Goal: Book appointment/travel/reservation

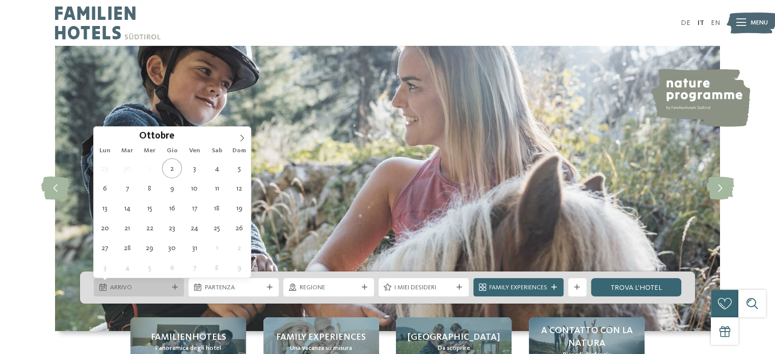
click at [164, 288] on span "Arrivo" at bounding box center [139, 287] width 58 height 9
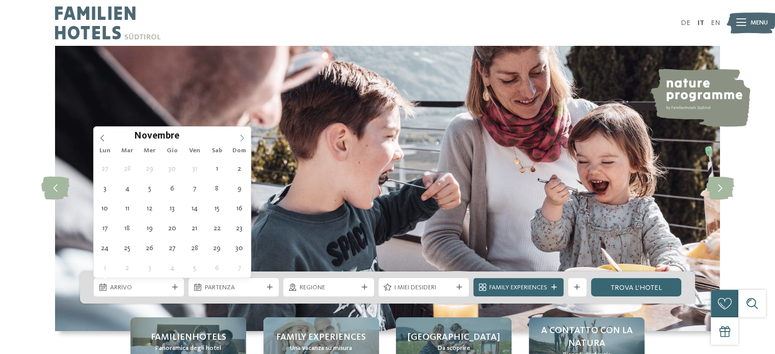
click at [243, 136] on icon at bounding box center [241, 137] width 7 height 7
click at [240, 132] on span at bounding box center [241, 135] width 17 height 17
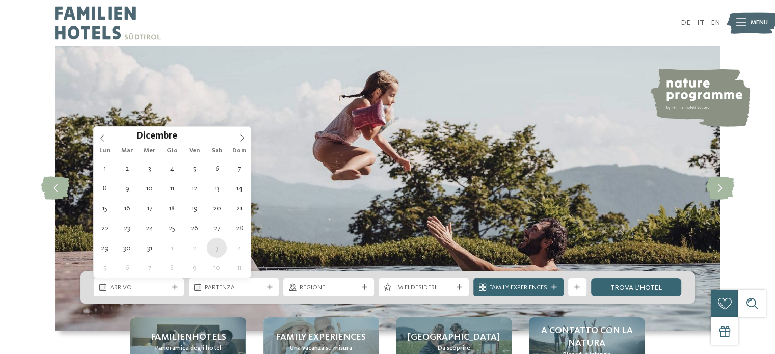
type div "[DATE]"
type input "****"
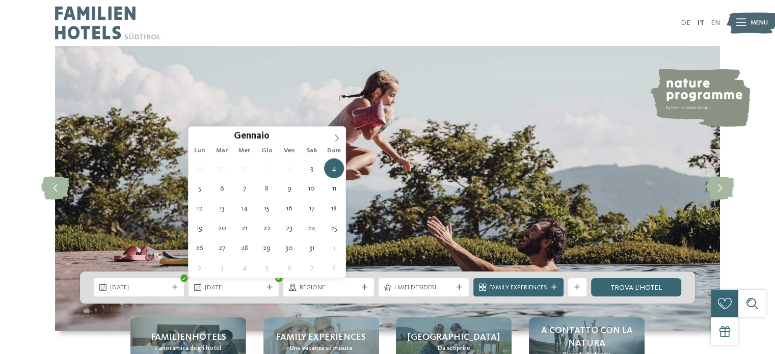
type div "[DATE]"
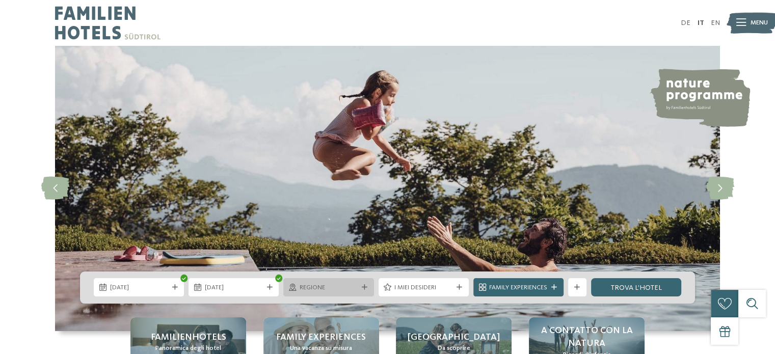
click at [312, 288] on span "Regione" at bounding box center [328, 287] width 58 height 9
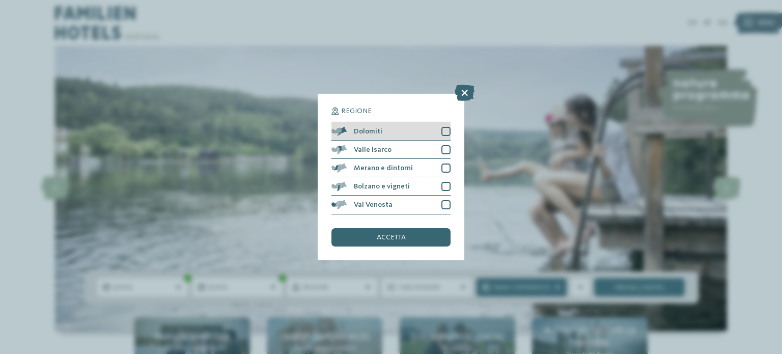
click at [444, 130] on div at bounding box center [446, 131] width 9 height 9
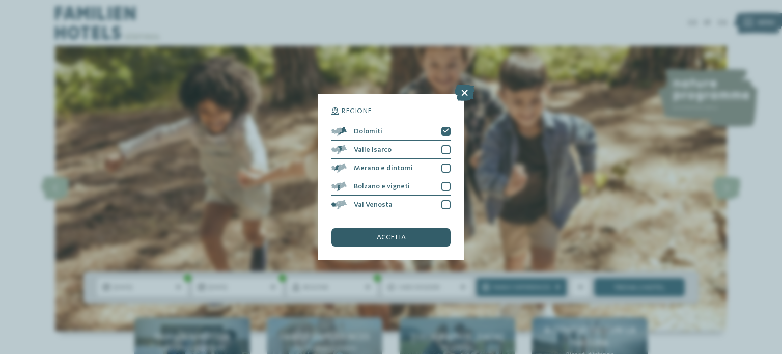
click at [391, 234] on span "accetta" at bounding box center [391, 237] width 29 height 7
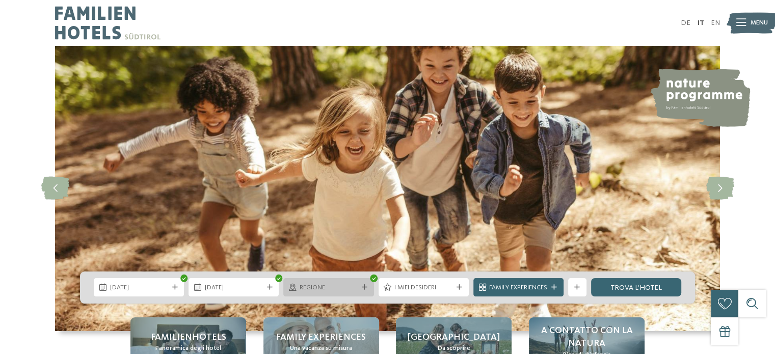
click at [322, 281] on div "Regione" at bounding box center [328, 287] width 90 height 18
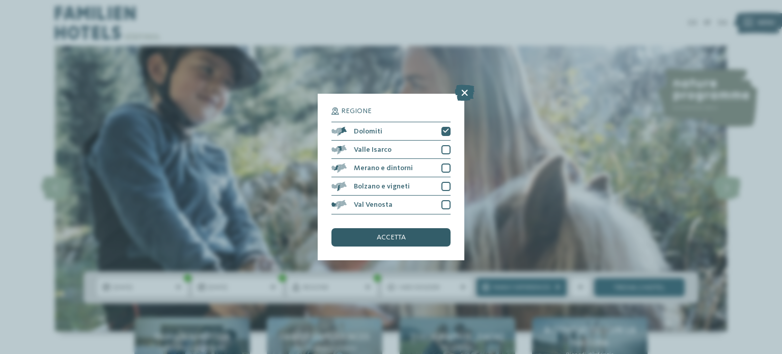
click at [392, 234] on span "accetta" at bounding box center [391, 237] width 29 height 7
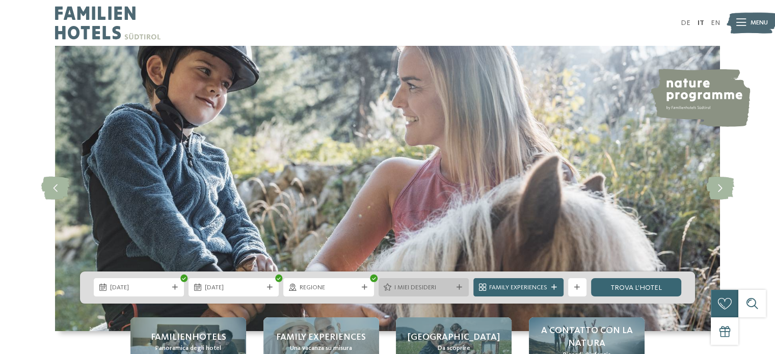
click at [403, 287] on span "I miei desideri" at bounding box center [423, 287] width 58 height 9
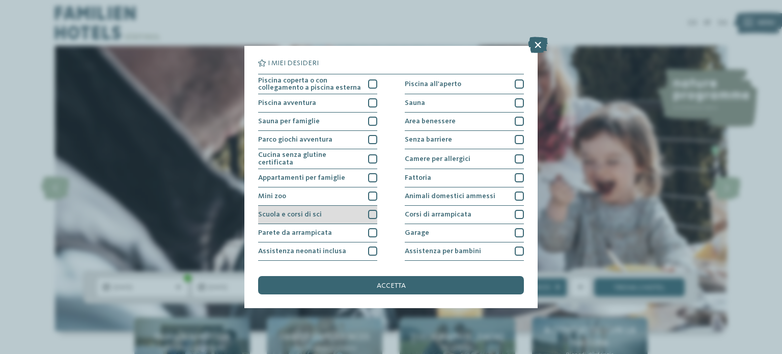
click at [371, 211] on div at bounding box center [372, 214] width 9 height 9
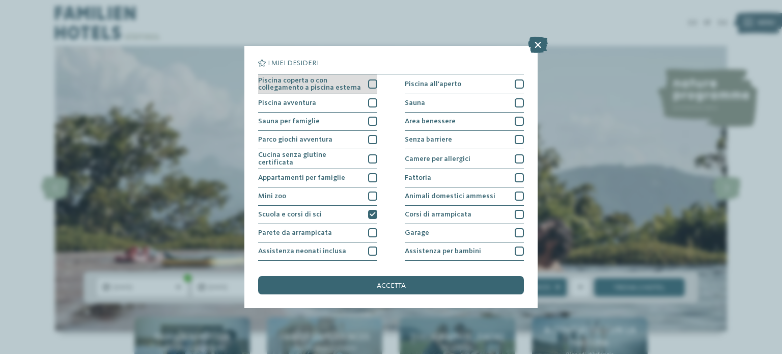
click at [368, 84] on div at bounding box center [372, 83] width 9 height 9
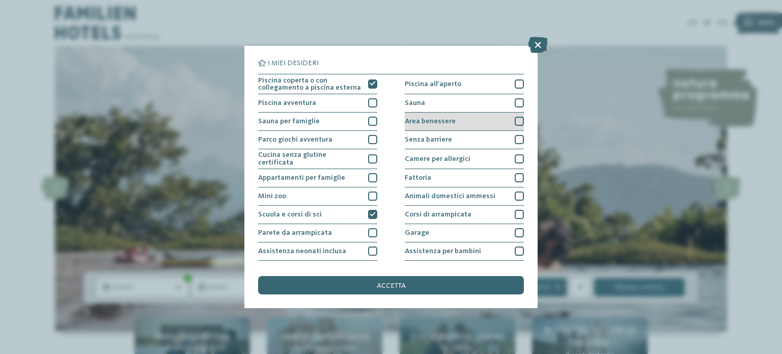
click at [515, 125] on div at bounding box center [519, 121] width 9 height 9
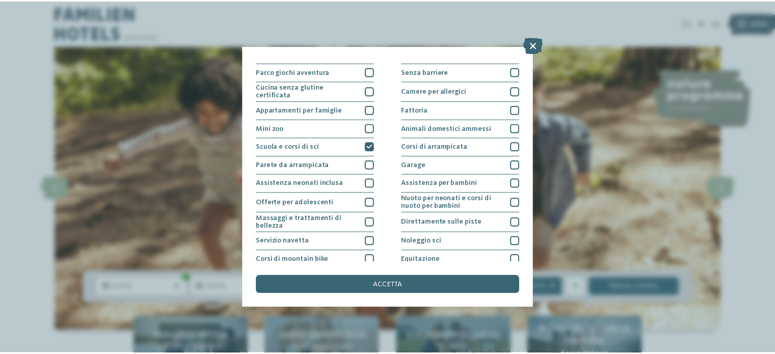
scroll to position [74, 0]
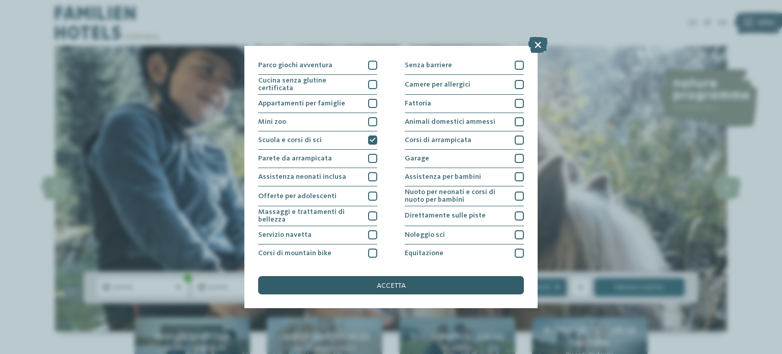
click at [411, 285] on div "accetta" at bounding box center [391, 285] width 266 height 18
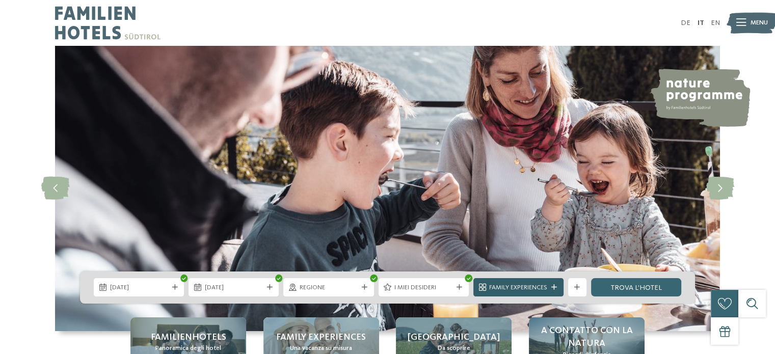
click at [534, 287] on span "Family Experiences" at bounding box center [518, 287] width 58 height 9
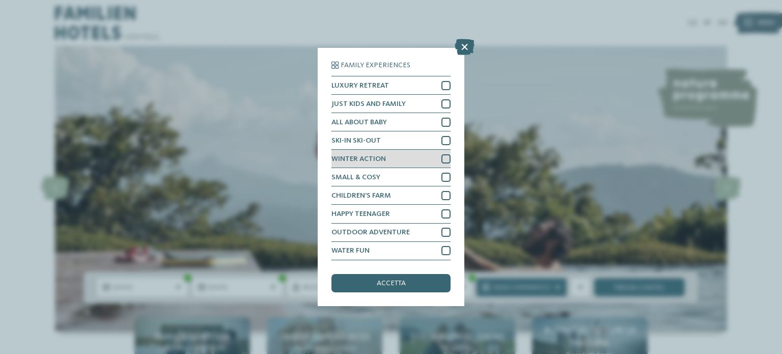
click at [448, 159] on div at bounding box center [446, 158] width 9 height 9
click at [391, 279] on div "accetta" at bounding box center [391, 283] width 119 height 18
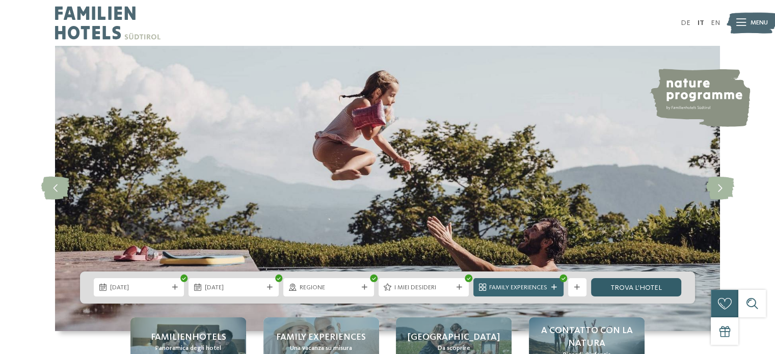
click at [625, 283] on link "trova l’hotel" at bounding box center [636, 287] width 90 height 18
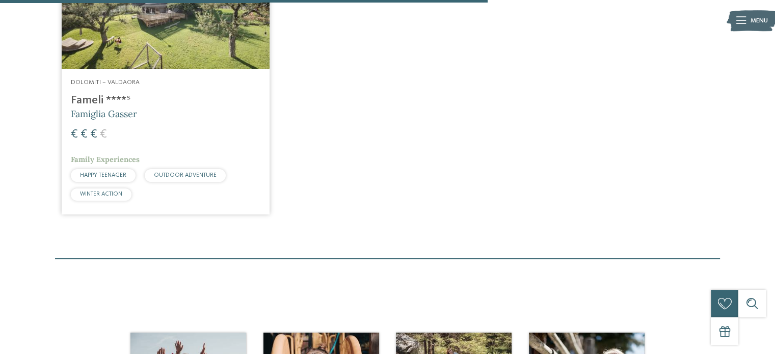
scroll to position [744, 0]
